Goal: Find specific page/section: Find specific page/section

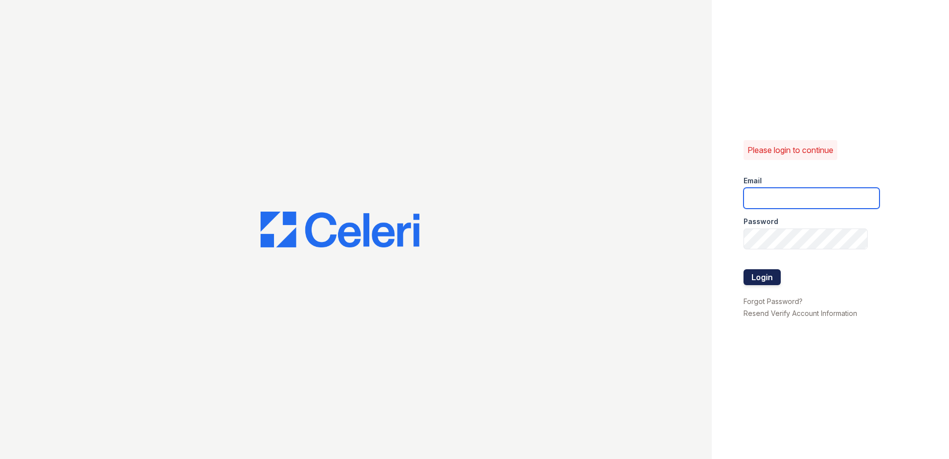
type input "[EMAIL_ADDRESS][DOMAIN_NAME]"
click at [768, 280] on button "Login" at bounding box center [762, 277] width 37 height 16
click at [757, 280] on button "Login" at bounding box center [762, 277] width 37 height 16
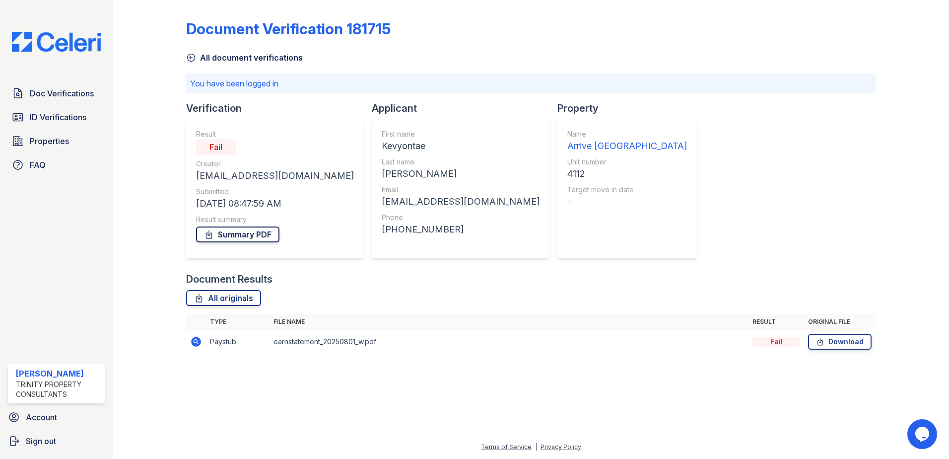
click at [259, 237] on link "Summary PDF" at bounding box center [237, 234] width 83 height 16
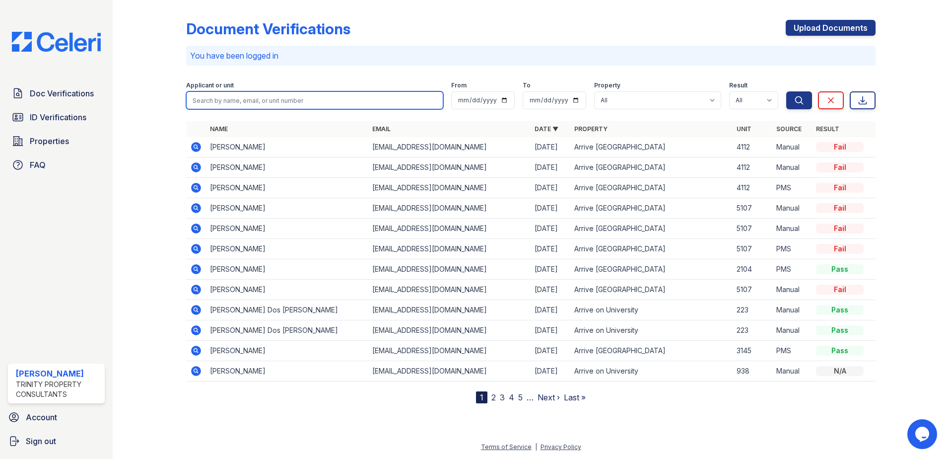
click at [230, 97] on input "search" at bounding box center [314, 100] width 257 height 18
type input "[PERSON_NAME]"
click at [787, 91] on button "Search" at bounding box center [800, 100] width 26 height 18
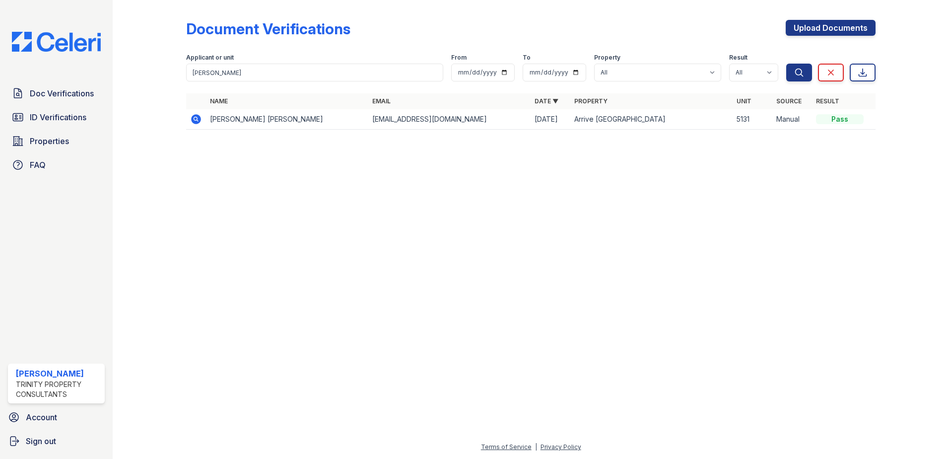
click at [849, 121] on div "Pass" at bounding box center [840, 119] width 48 height 10
click at [236, 122] on td "Kennedy Mayfield" at bounding box center [287, 119] width 162 height 20
click at [411, 116] on td "[EMAIL_ADDRESS][DOMAIN_NAME]" at bounding box center [449, 119] width 162 height 20
click at [593, 119] on td "Arrive [GEOGRAPHIC_DATA]" at bounding box center [652, 119] width 162 height 20
drag, startPoint x: 593, startPoint y: 119, endPoint x: 659, endPoint y: 139, distance: 69.4
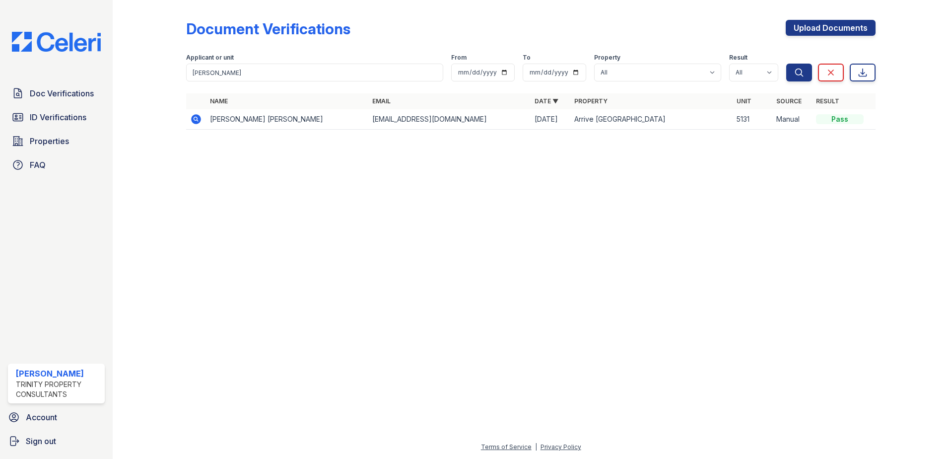
click at [659, 139] on div "Name Email Date ▼ Property Unit Source Result Kennedy Mayfield mayfieldkb99@gma…" at bounding box center [531, 116] width 690 height 46
click at [295, 74] on input "mayfield" at bounding box center [314, 73] width 257 height 18
click at [197, 119] on icon at bounding box center [195, 118] width 2 height 2
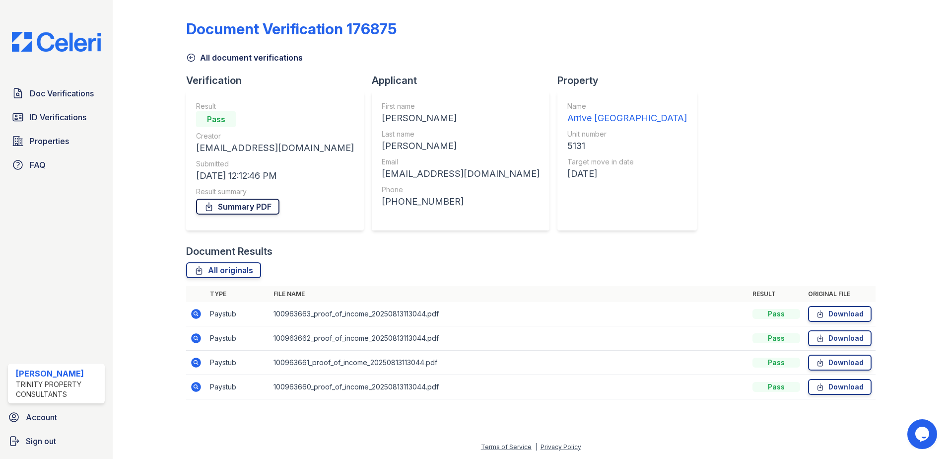
click at [241, 201] on link "Summary PDF" at bounding box center [237, 207] width 83 height 16
click at [844, 314] on link "Download" at bounding box center [840, 314] width 64 height 16
